Goal: Transaction & Acquisition: Purchase product/service

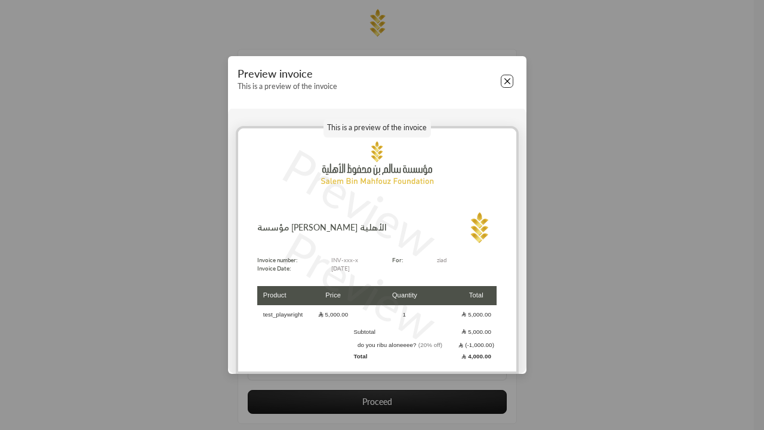
click at [507, 81] on button "Close" at bounding box center [507, 81] width 13 height 13
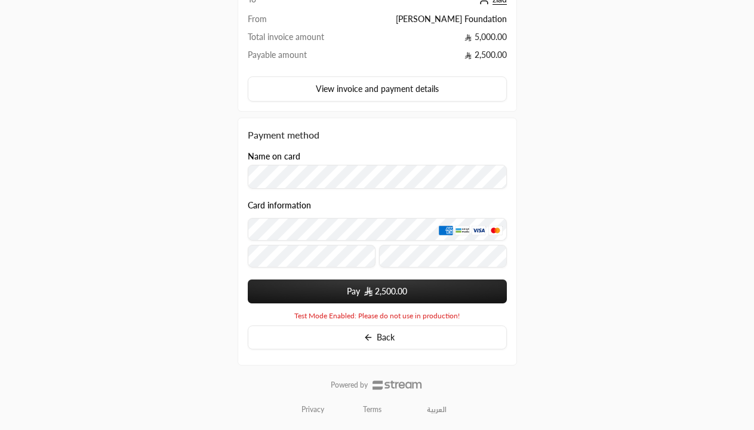
scroll to position [145, 0]
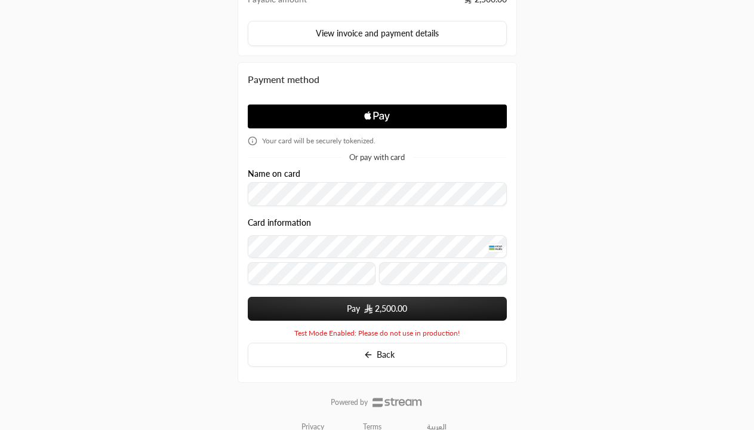
click at [377, 309] on span "2,500.00" at bounding box center [391, 309] width 32 height 12
